Goal: Task Accomplishment & Management: Manage account settings

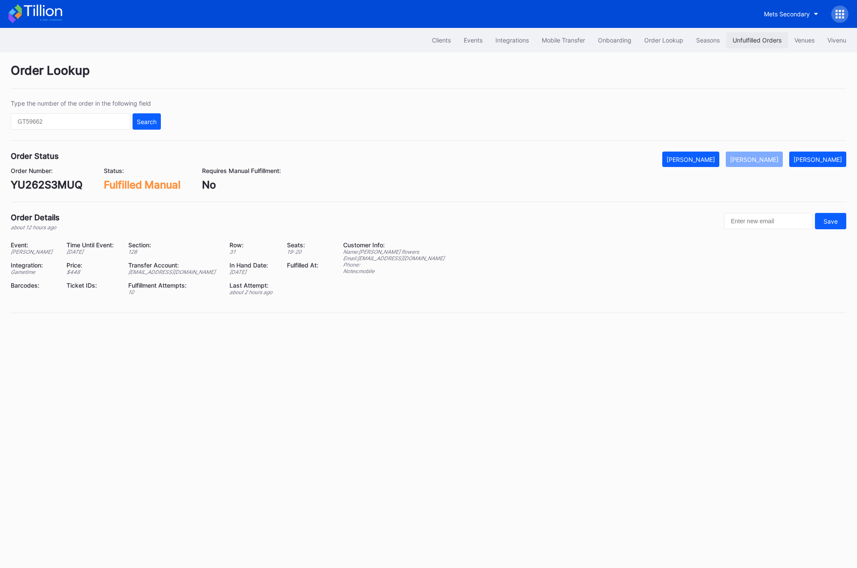
click at [759, 42] on div "Unfulfilled Orders" at bounding box center [757, 39] width 49 height 7
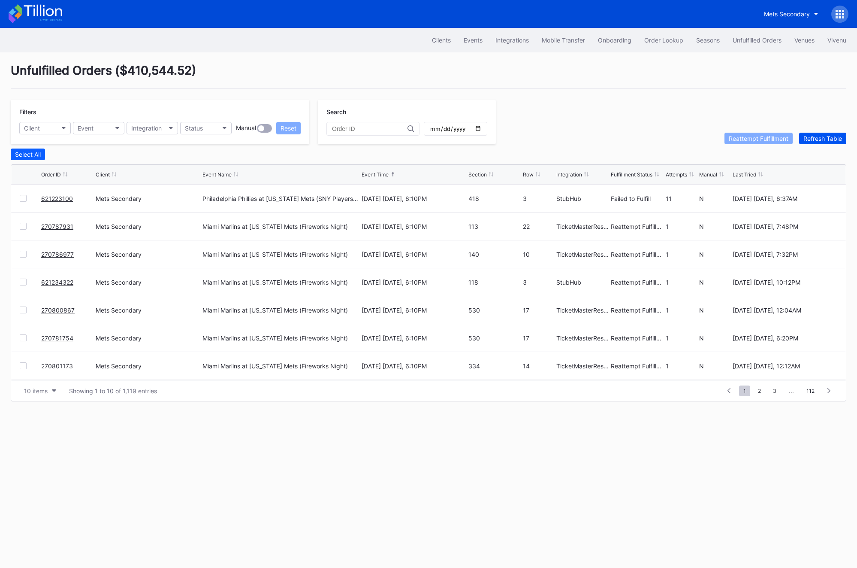
click at [818, 135] on div "Refresh Table" at bounding box center [823, 138] width 39 height 7
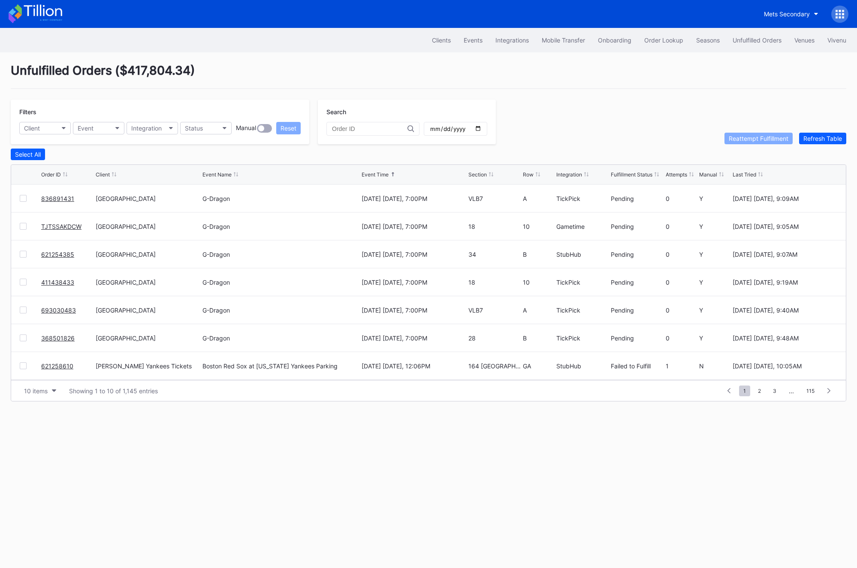
click at [64, 197] on link "836891431" at bounding box center [57, 198] width 33 height 7
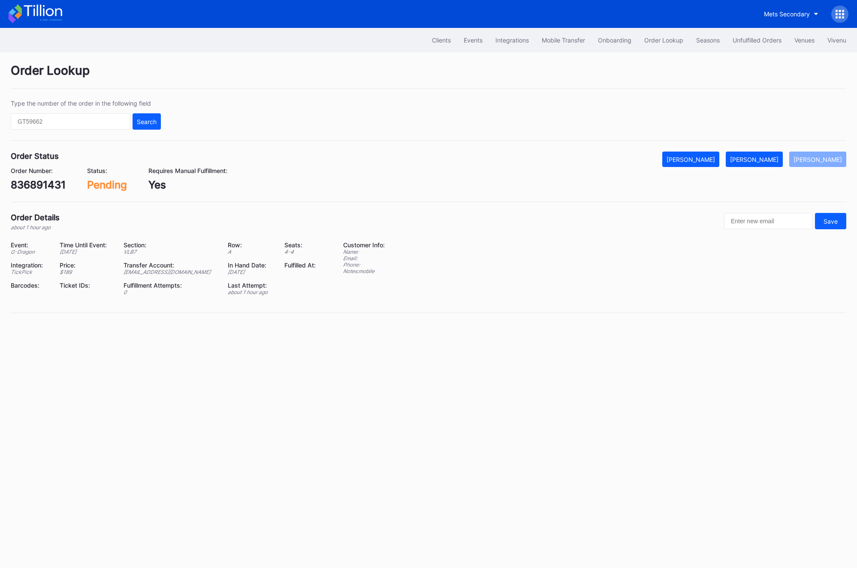
click at [45, 184] on div "836891431" at bounding box center [38, 184] width 55 height 12
click at [768, 161] on div "[PERSON_NAME]" at bounding box center [754, 159] width 48 height 7
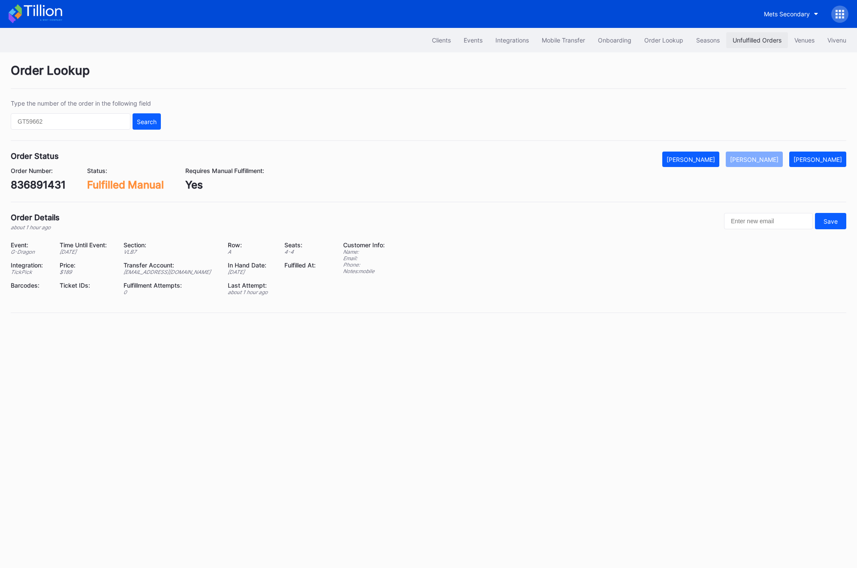
click at [746, 38] on div "Unfulfilled Orders" at bounding box center [757, 39] width 49 height 7
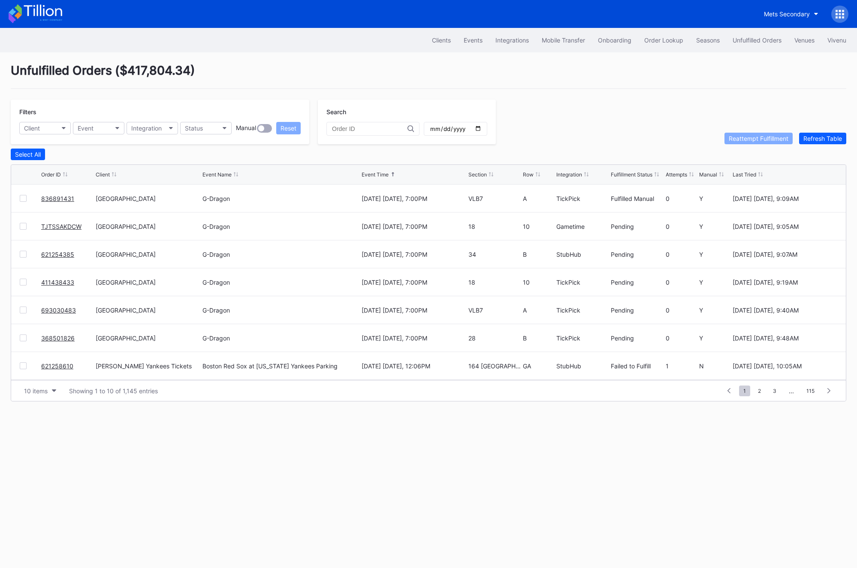
click at [57, 221] on div "TJTSSAKDCW" at bounding box center [67, 225] width 52 height 27
click at [55, 227] on link "TJTSSAKDCW" at bounding box center [61, 226] width 40 height 7
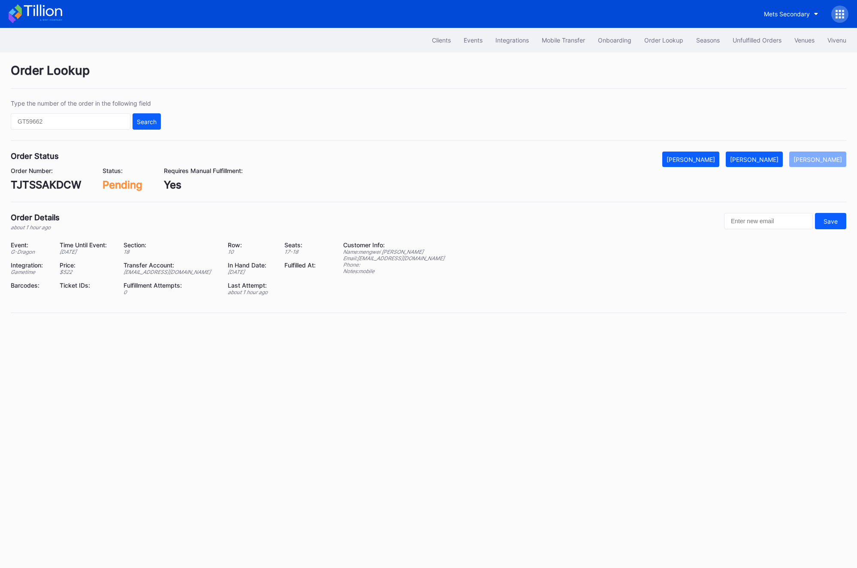
click at [36, 186] on div "TJTSSAKDCW" at bounding box center [46, 184] width 70 height 12
copy div "TJTSSAKDCW"
click at [764, 165] on button "[PERSON_NAME]" at bounding box center [754, 158] width 57 height 15
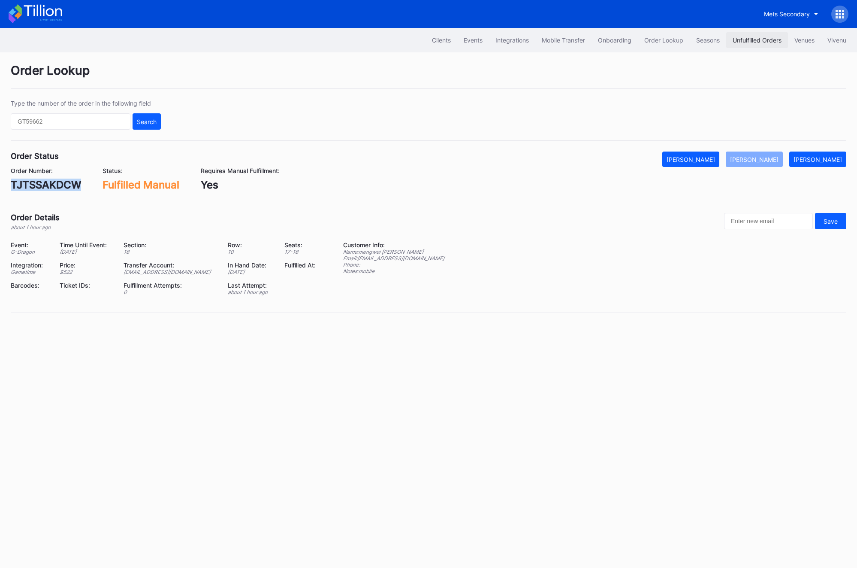
click at [746, 44] on button "Unfulfilled Orders" at bounding box center [757, 40] width 62 height 16
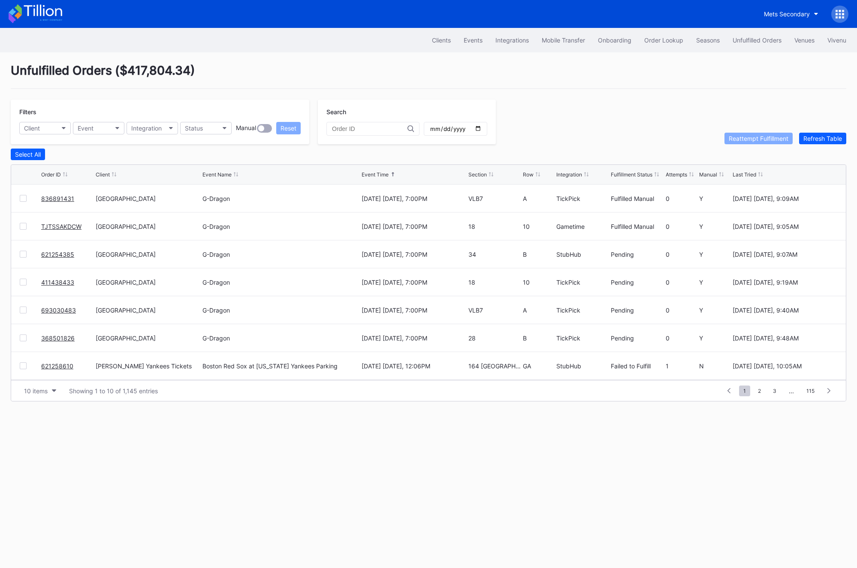
click at [63, 256] on link "621254385" at bounding box center [57, 254] width 33 height 7
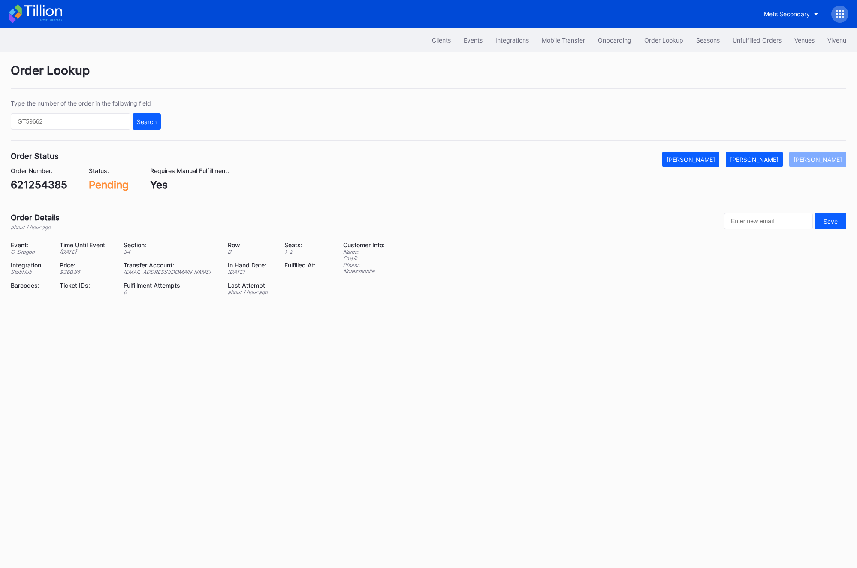
click at [45, 187] on div "621254385" at bounding box center [39, 184] width 57 height 12
copy div "621254385"
click at [36, 189] on div "621254385" at bounding box center [39, 184] width 57 height 12
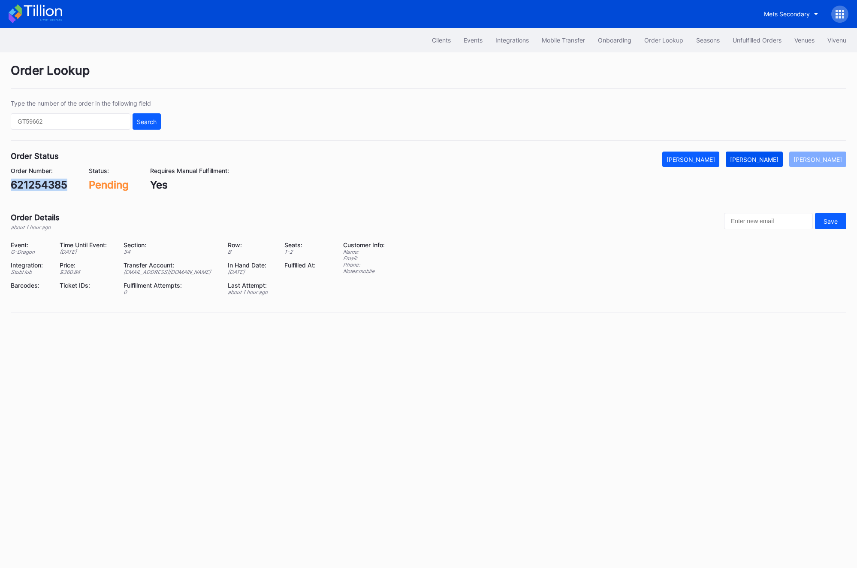
click at [765, 160] on div "[PERSON_NAME]" at bounding box center [754, 159] width 48 height 7
click at [741, 42] on div "Unfulfilled Orders" at bounding box center [757, 39] width 49 height 7
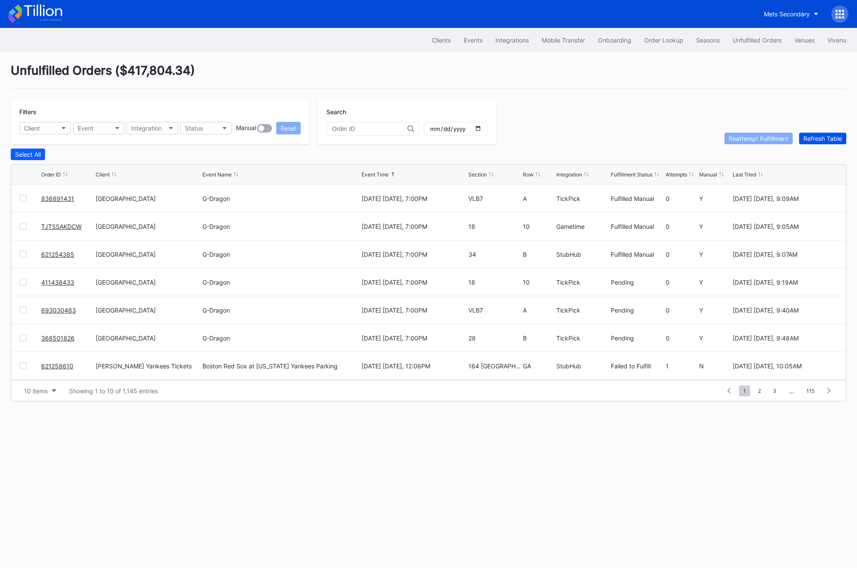
click at [819, 137] on div "Refresh Table" at bounding box center [823, 138] width 39 height 7
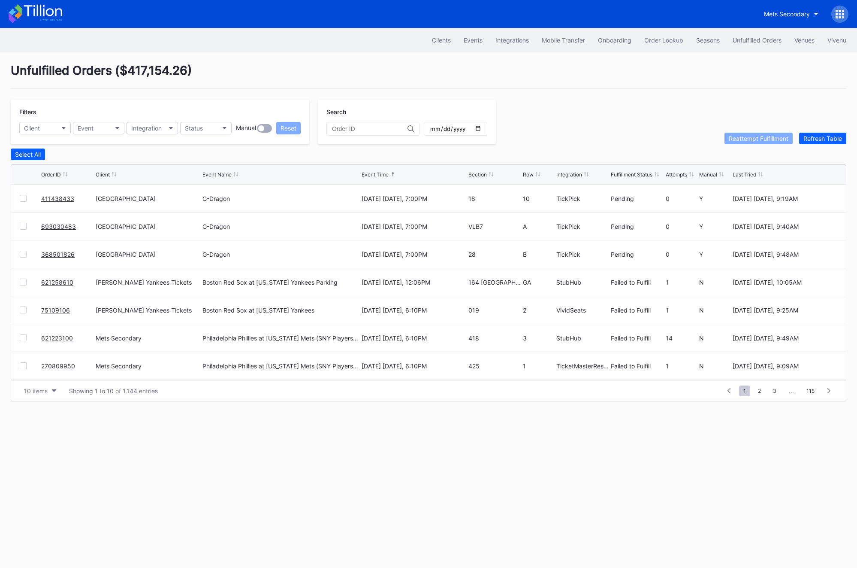
click at [54, 202] on div "411438433" at bounding box center [67, 197] width 52 height 27
click at [54, 197] on link "411438433" at bounding box center [57, 198] width 33 height 7
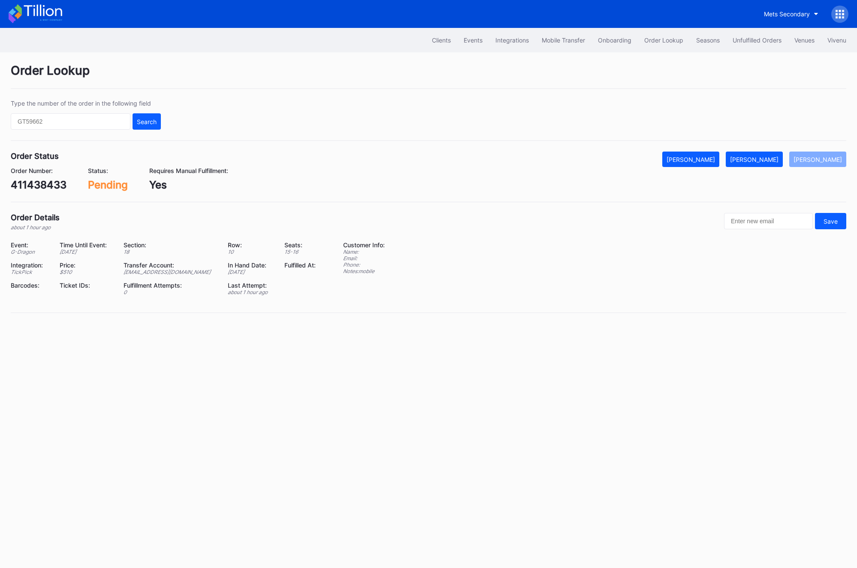
click at [33, 178] on div "411438433" at bounding box center [39, 184] width 56 height 12
copy div "411438433"
click at [776, 161] on div "[PERSON_NAME]" at bounding box center [754, 159] width 48 height 7
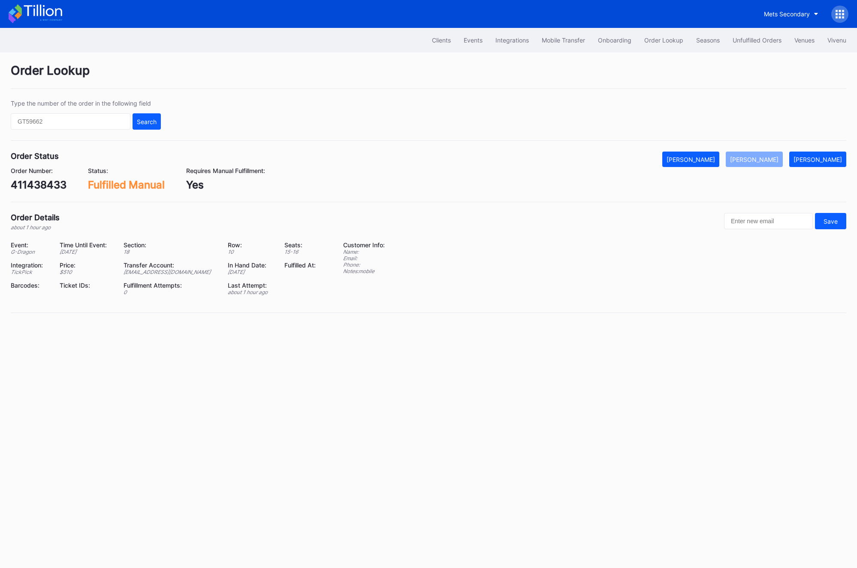
click at [755, 48] on div "Clients Events Integrations Mobile Transfer Onboarding Order Lookup Seasons Unf…" at bounding box center [428, 40] width 857 height 24
click at [753, 42] on div "Unfulfilled Orders" at bounding box center [757, 39] width 49 height 7
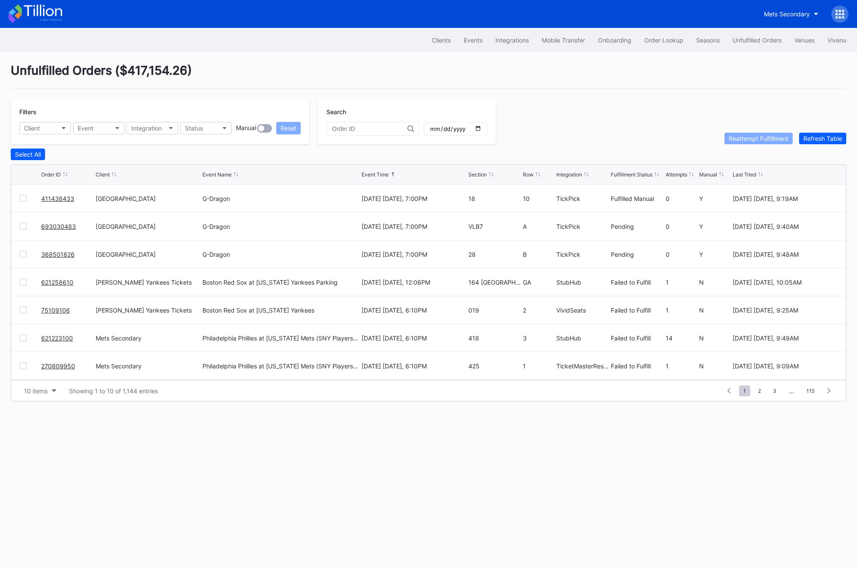
click at [46, 228] on link "693030483" at bounding box center [58, 226] width 35 height 7
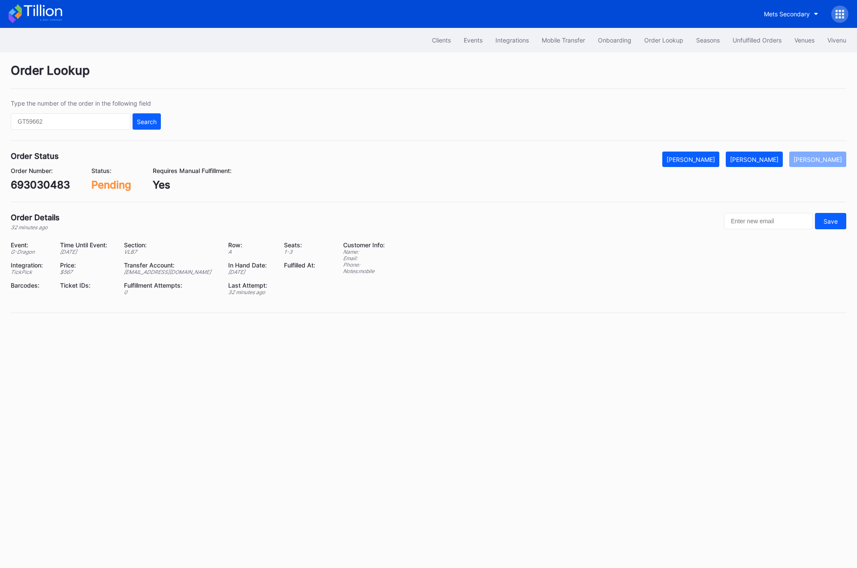
click at [51, 190] on div "693030483" at bounding box center [40, 184] width 59 height 12
copy div "693030483"
click at [39, 187] on div "693030483" at bounding box center [40, 184] width 59 height 12
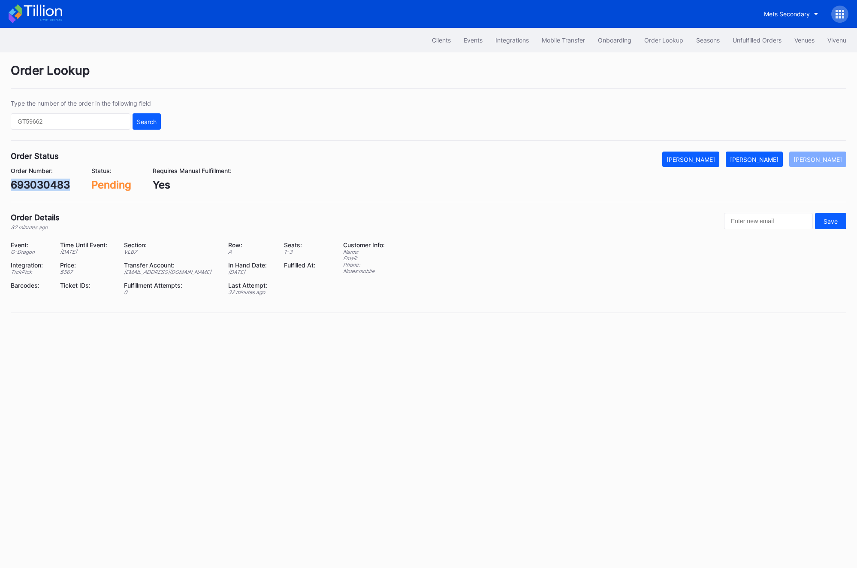
copy div "693030483"
click at [736, 39] on div "Unfulfilled Orders" at bounding box center [757, 39] width 49 height 7
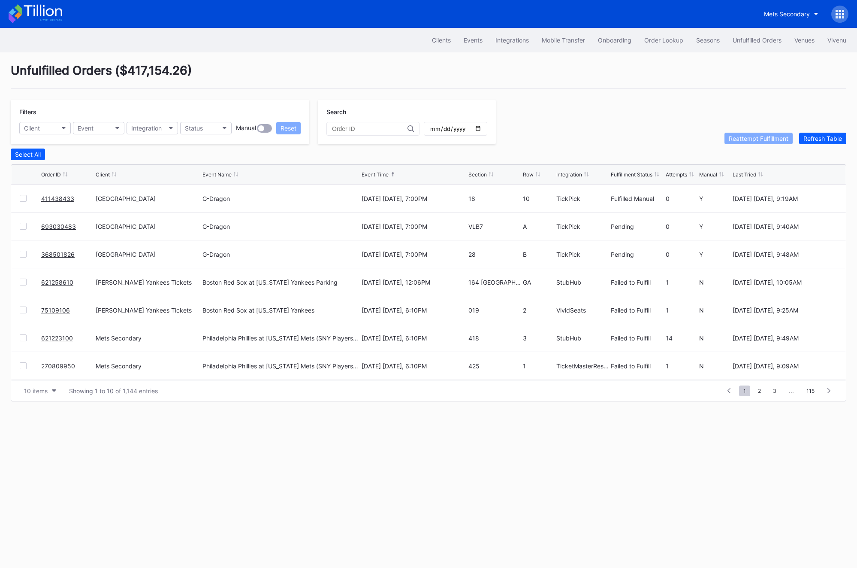
click at [63, 224] on link "693030483" at bounding box center [58, 226] width 35 height 7
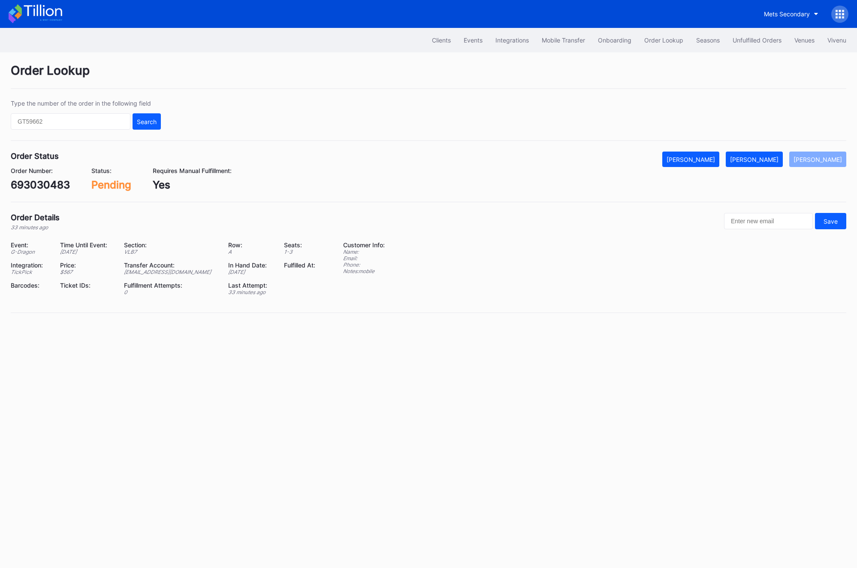
click at [53, 201] on div "Order Status Mark Cancelled [PERSON_NAME] Mark Pending Order Number: 693030483 …" at bounding box center [429, 176] width 836 height 51
click at [49, 189] on div "693030483" at bounding box center [40, 184] width 59 height 12
copy div "693030483"
click at [45, 184] on div "693030483" at bounding box center [40, 184] width 59 height 12
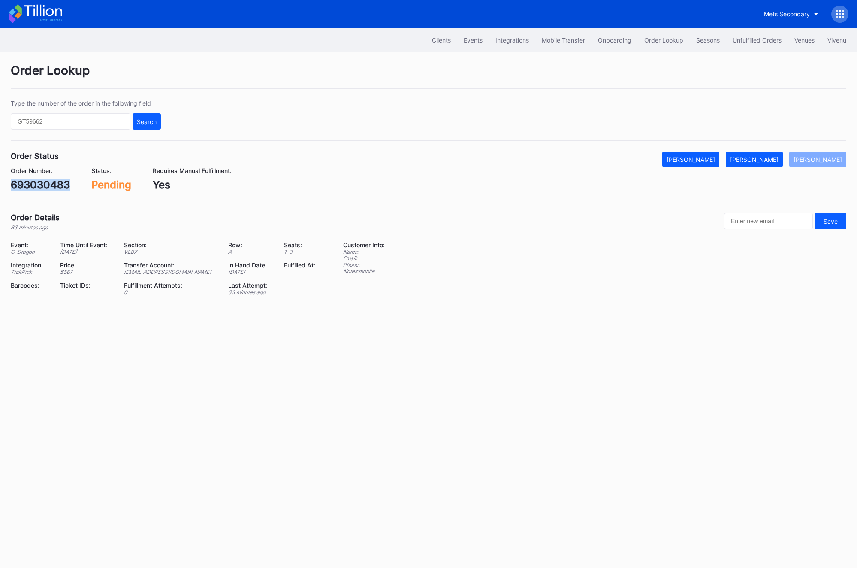
click at [45, 184] on div "693030483" at bounding box center [40, 184] width 59 height 12
click at [762, 156] on div "[PERSON_NAME]" at bounding box center [754, 159] width 48 height 7
click at [770, 44] on button "Unfulfilled Orders" at bounding box center [757, 40] width 62 height 16
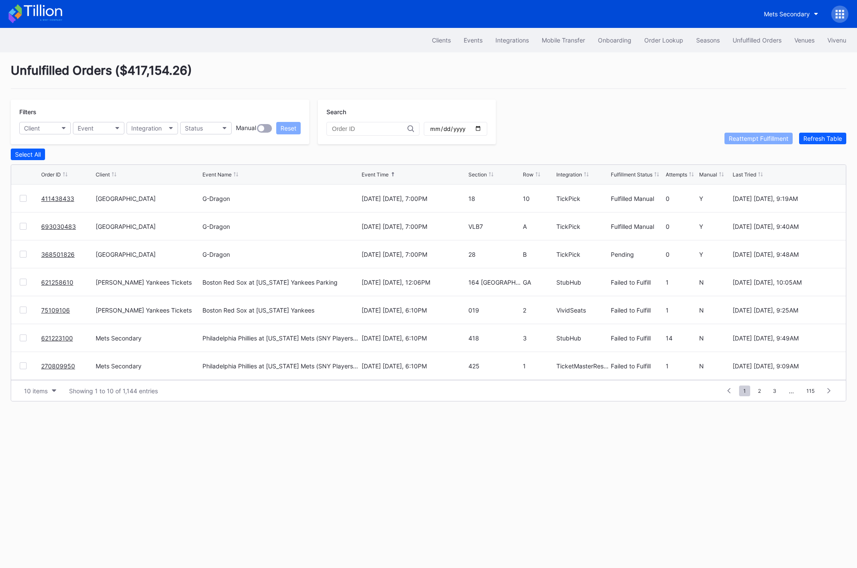
click at [53, 256] on link "368501826" at bounding box center [57, 254] width 33 height 7
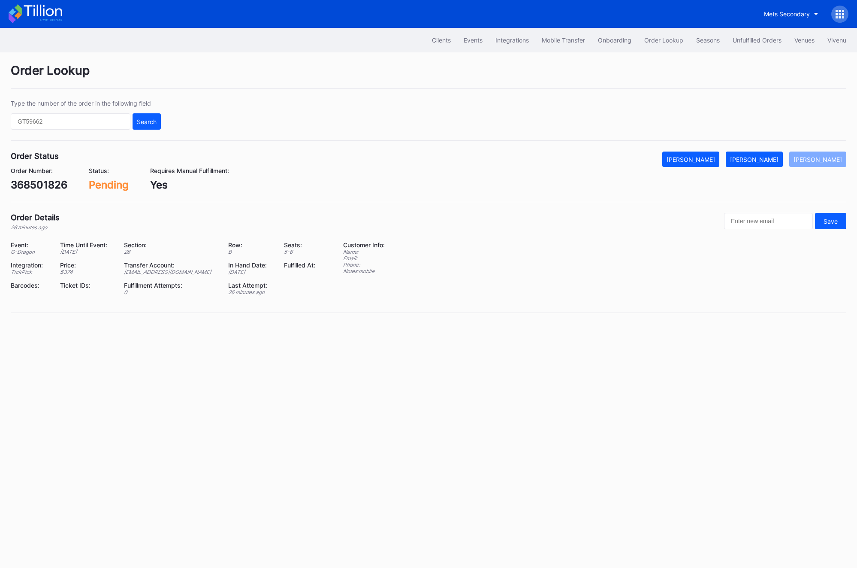
click at [46, 187] on div "368501826" at bounding box center [39, 184] width 57 height 12
copy div "368501826"
click at [20, 190] on div "368501826" at bounding box center [39, 184] width 57 height 12
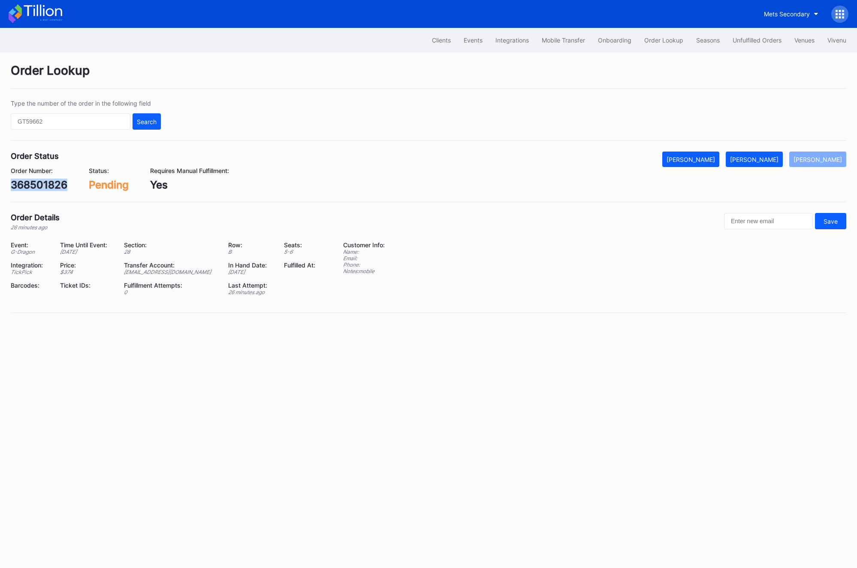
copy div "368501826"
click at [782, 173] on div "Order Number: 368501826 Status: Pending Requires Manual Fulfillment: Yes" at bounding box center [429, 179] width 836 height 24
click at [774, 161] on div "[PERSON_NAME]" at bounding box center [754, 159] width 48 height 7
click at [750, 43] on div "Unfulfilled Orders" at bounding box center [757, 39] width 49 height 7
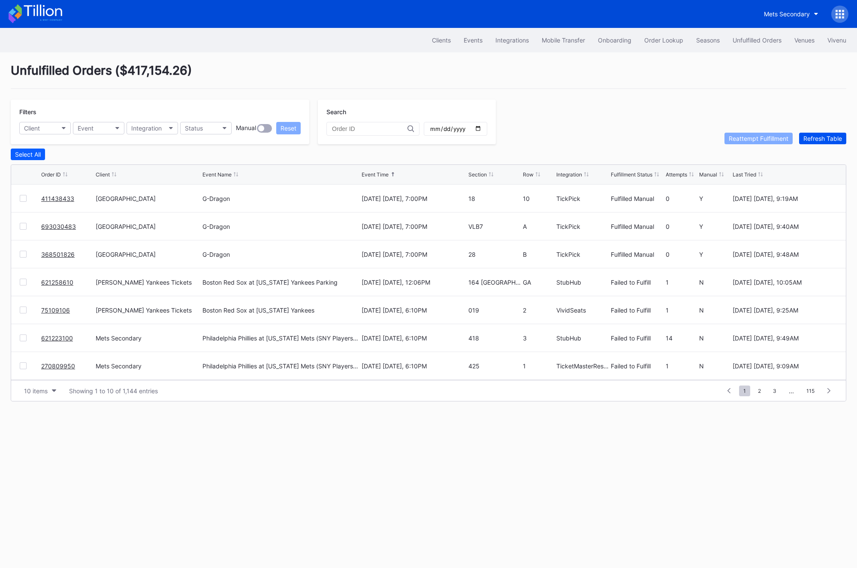
click at [825, 137] on div "Refresh Table" at bounding box center [823, 138] width 39 height 7
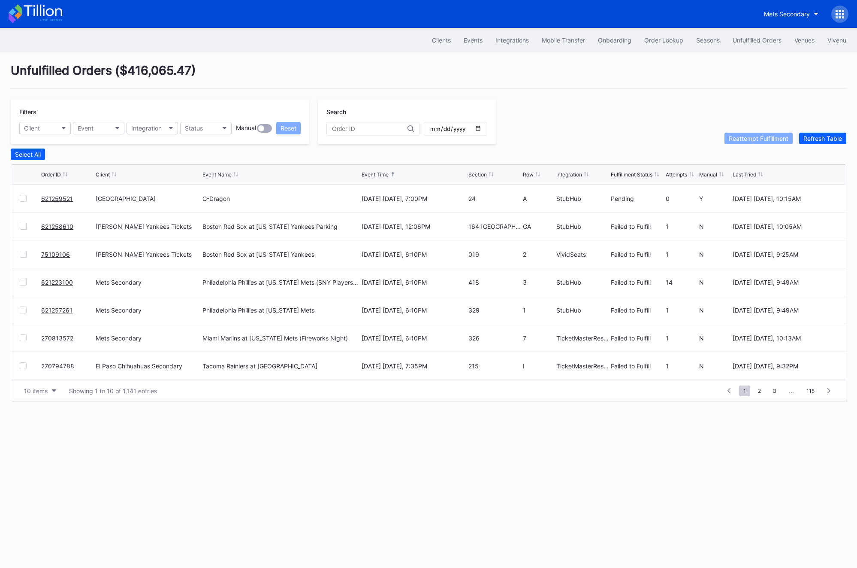
click at [60, 195] on link "621259521" at bounding box center [57, 198] width 32 height 7
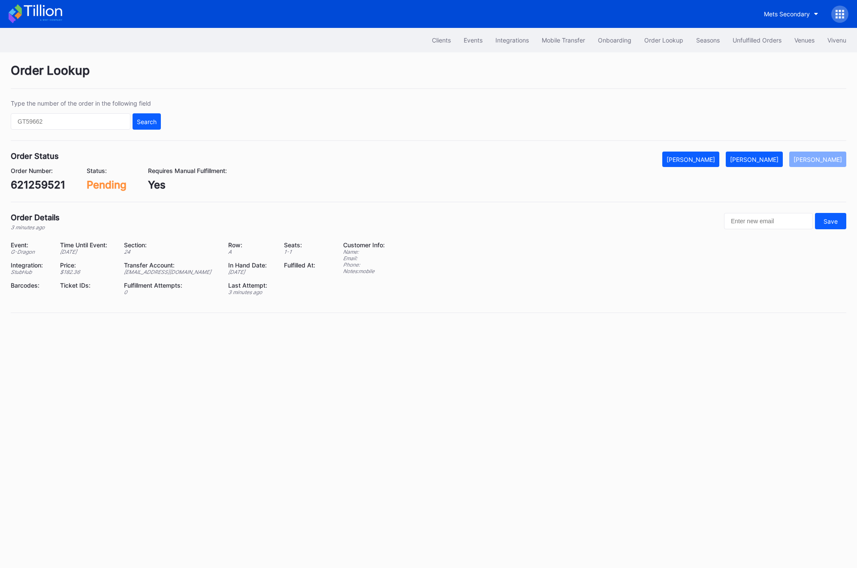
click at [44, 188] on div "621259521" at bounding box center [38, 184] width 54 height 12
copy div "621259521"
click at [763, 156] on div "[PERSON_NAME]" at bounding box center [754, 159] width 48 height 7
click at [751, 42] on div "Unfulfilled Orders" at bounding box center [757, 39] width 49 height 7
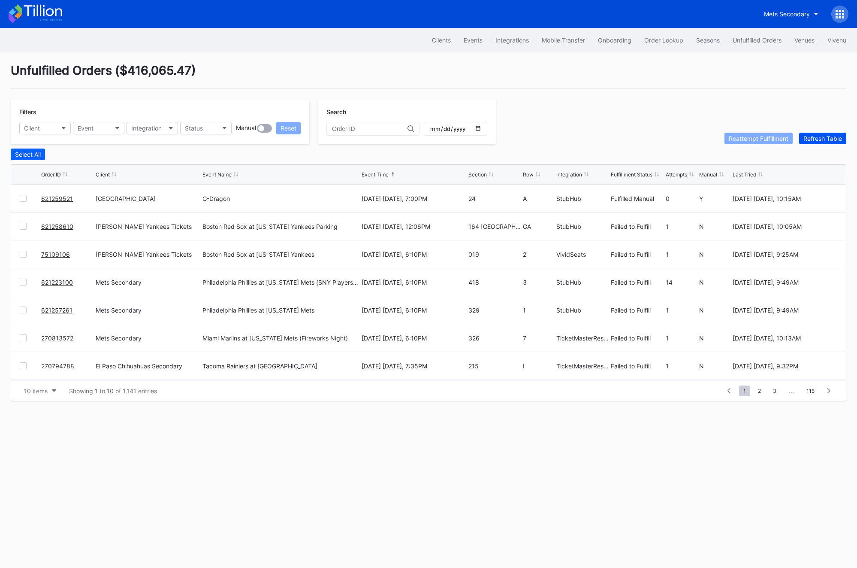
click at [823, 136] on div "Refresh Table" at bounding box center [823, 138] width 39 height 7
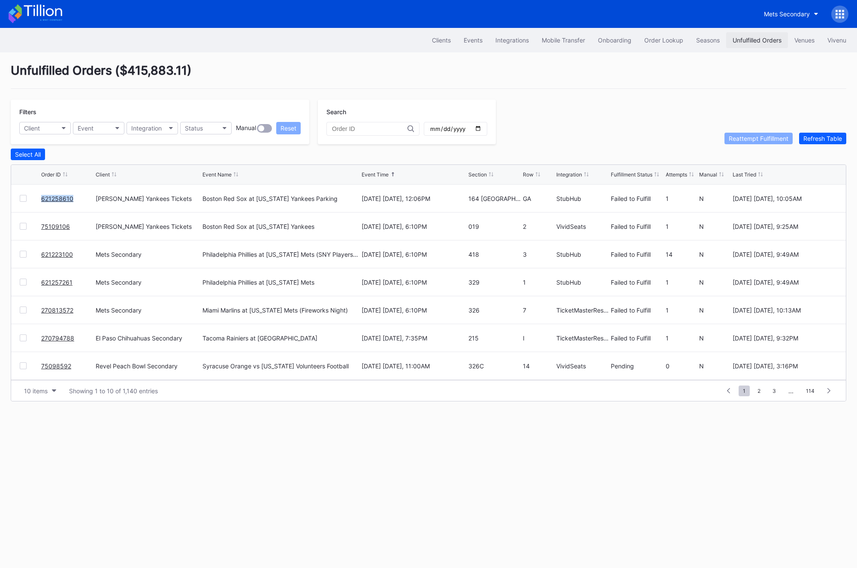
click at [777, 34] on button "Unfulfilled Orders" at bounding box center [757, 40] width 62 height 16
click at [804, 136] on div "Refresh Table" at bounding box center [823, 138] width 39 height 7
click at [818, 142] on button "Refresh Table" at bounding box center [822, 139] width 47 height 12
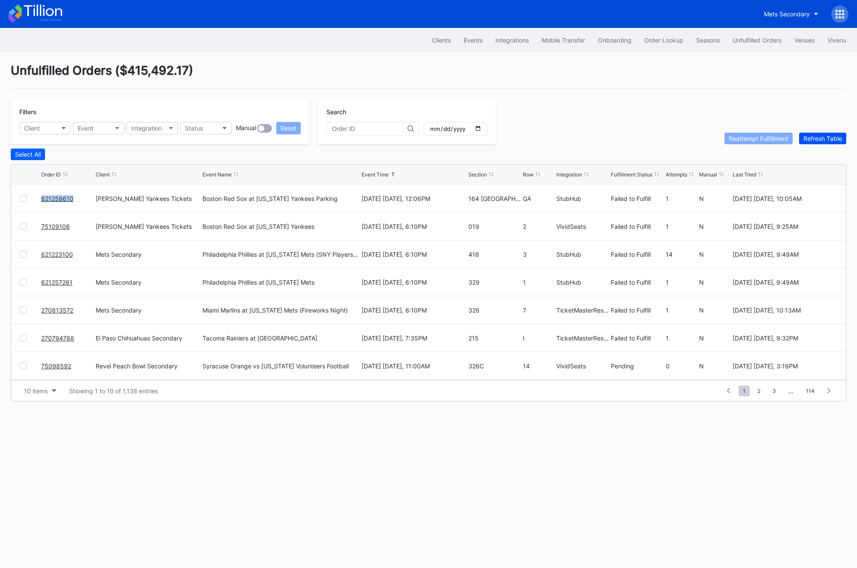
click at [818, 142] on button "Refresh Table" at bounding box center [822, 139] width 47 height 12
click at [812, 142] on button "Refresh Table" at bounding box center [822, 139] width 47 height 12
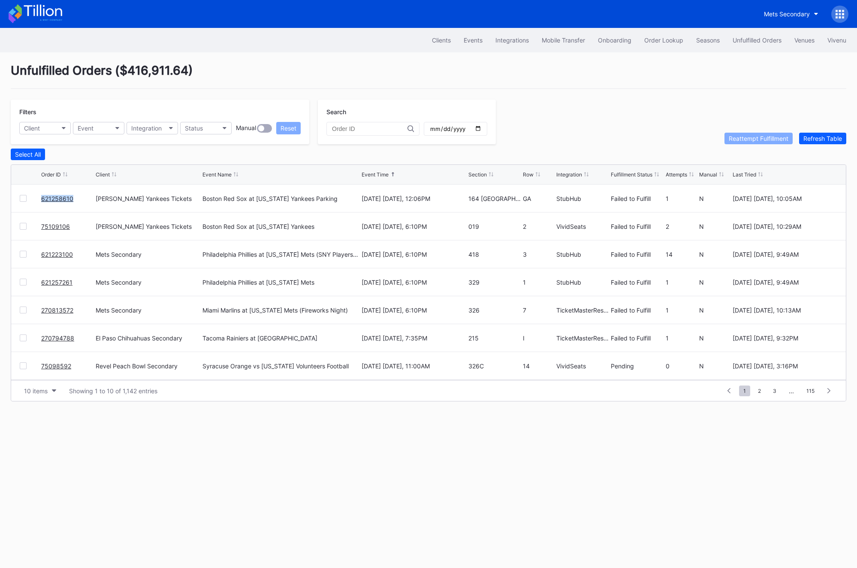
click at [59, 195] on link "621258610" at bounding box center [57, 198] width 32 height 7
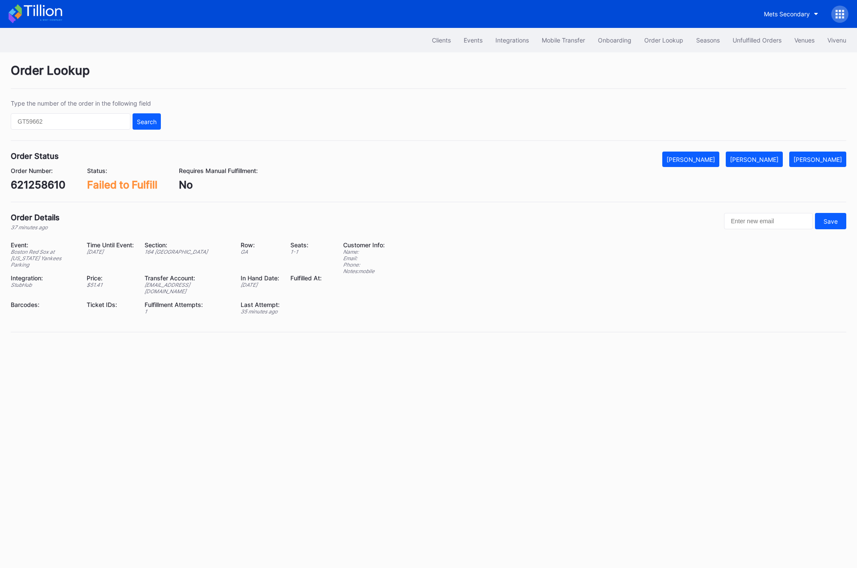
click at [26, 181] on div "621258610" at bounding box center [38, 184] width 55 height 12
copy div "621258610"
click at [751, 47] on button "Unfulfilled Orders" at bounding box center [757, 40] width 62 height 16
